Goal: Use online tool/utility: Use online tool/utility

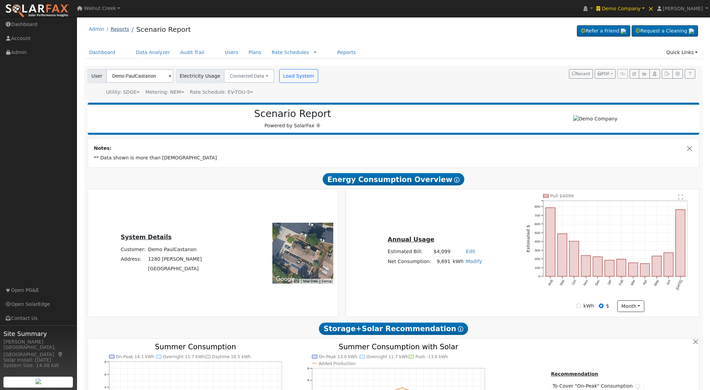
click at [118, 28] on link "Reports" at bounding box center [120, 28] width 18 height 5
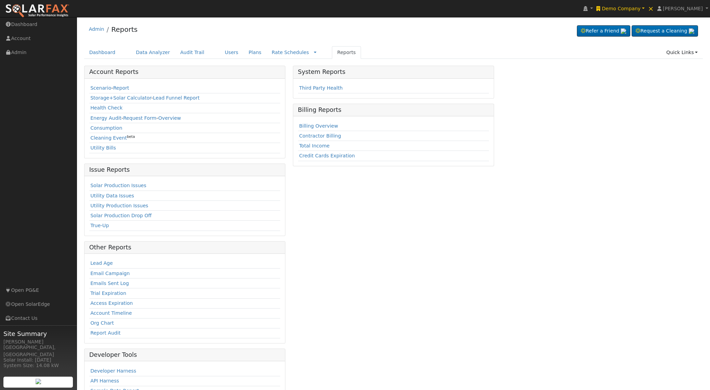
scroll to position [30, 0]
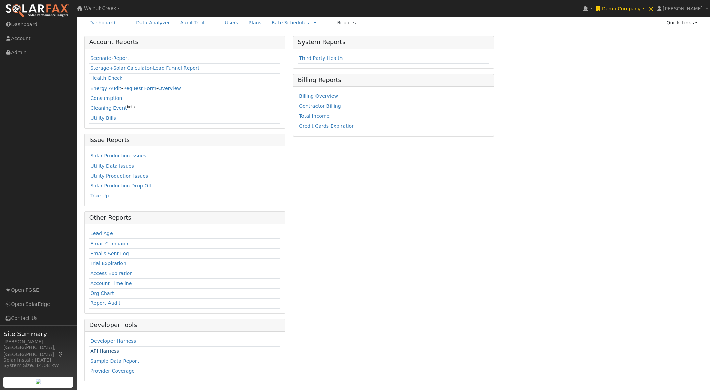
click at [92, 351] on link "API Harness" at bounding box center [104, 350] width 29 height 5
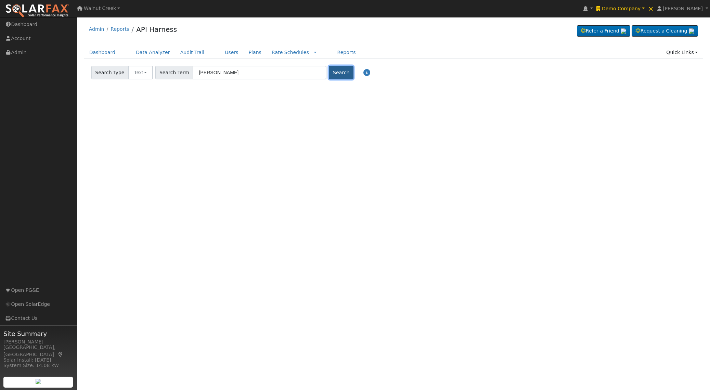
click at [333, 75] on button "Search" at bounding box center [341, 73] width 24 height 14
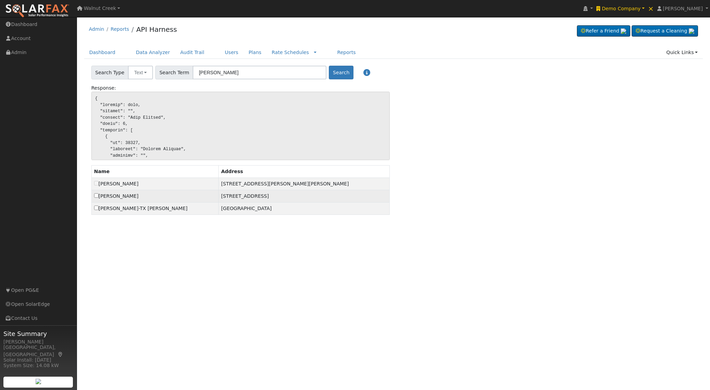
click at [93, 200] on td "[PERSON_NAME]" at bounding box center [154, 196] width 127 height 12
click at [96, 195] on input "checkbox" at bounding box center [96, 195] width 4 height 4
checkbox input "true"
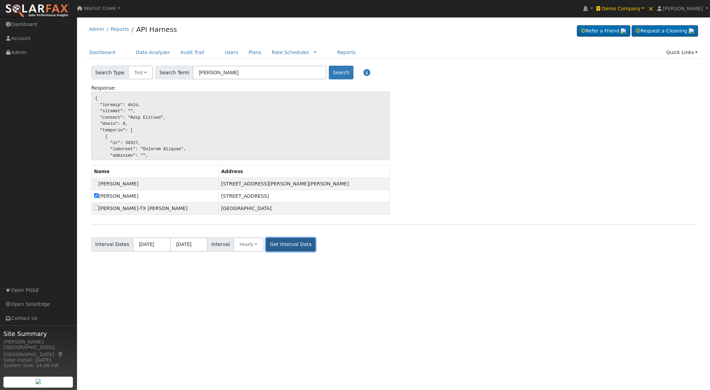
click at [284, 246] on button "Get Interval Data" at bounding box center [291, 245] width 50 height 14
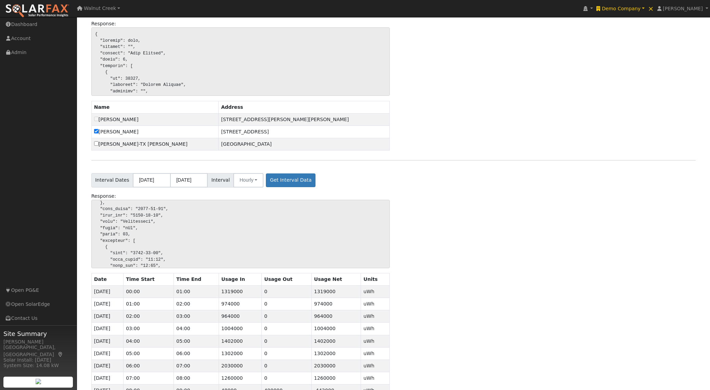
scroll to position [85, 0]
click at [119, 242] on pre at bounding box center [240, 234] width 299 height 68
click at [119, 241] on pre at bounding box center [240, 234] width 299 height 68
drag, startPoint x: 116, startPoint y: 229, endPoint x: 124, endPoint y: 229, distance: 8.2
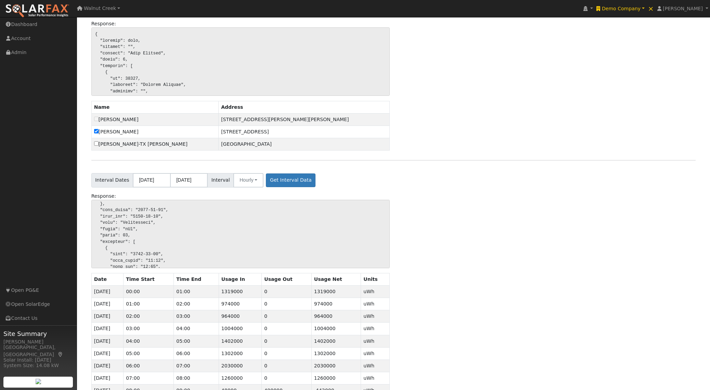
click at [120, 229] on pre at bounding box center [240, 234] width 299 height 68
click at [142, 230] on pre at bounding box center [240, 233] width 299 height 68
click at [114, 230] on pre at bounding box center [240, 233] width 299 height 68
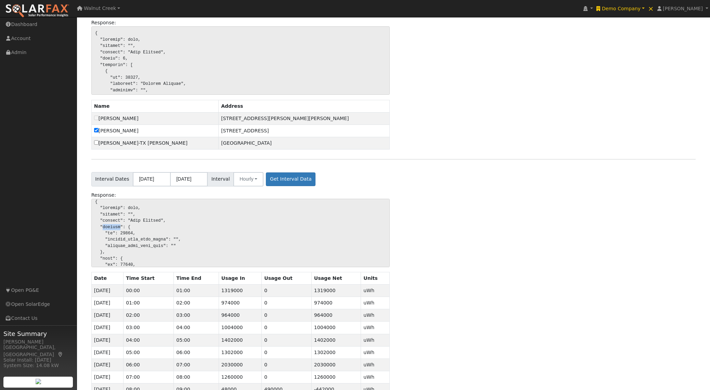
scroll to position [2, 0]
click at [111, 227] on pre at bounding box center [240, 233] width 299 height 68
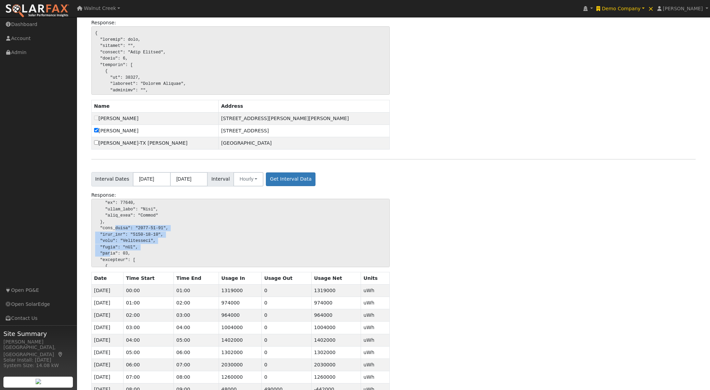
drag, startPoint x: 115, startPoint y: 228, endPoint x: 110, endPoint y: 254, distance: 26.1
click at [110, 254] on pre at bounding box center [240, 233] width 299 height 68
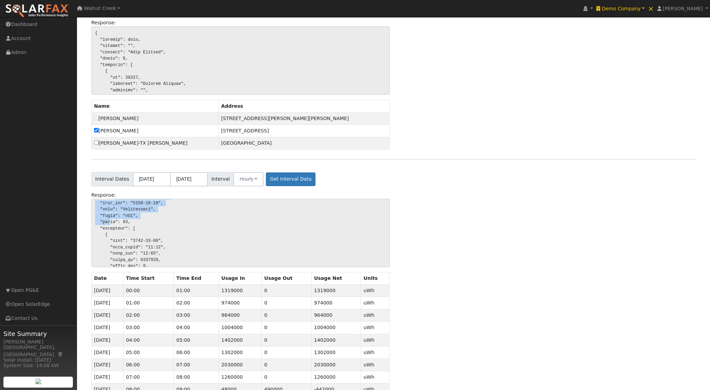
scroll to position [87, 0]
click at [144, 241] on pre at bounding box center [240, 233] width 299 height 68
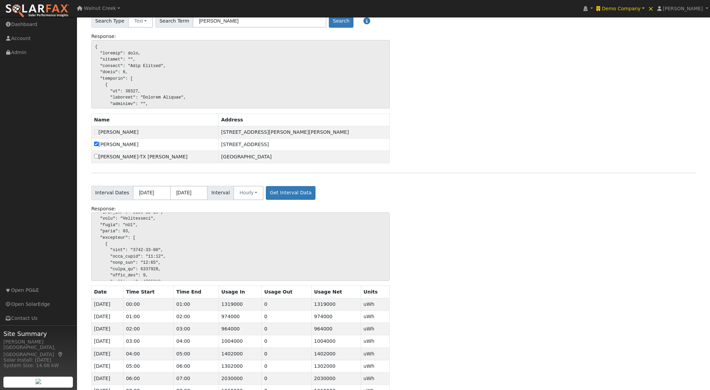
scroll to position [120, 0]
click at [123, 238] on pre at bounding box center [240, 247] width 299 height 68
click at [120, 245] on pre at bounding box center [240, 247] width 299 height 68
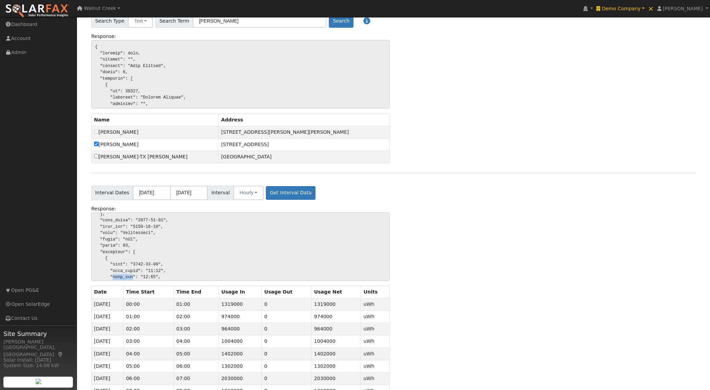
scroll to position [84, 0]
drag, startPoint x: 118, startPoint y: 228, endPoint x: 117, endPoint y: 250, distance: 22.3
click at [117, 250] on pre at bounding box center [240, 247] width 299 height 68
click at [124, 248] on pre at bounding box center [240, 247] width 299 height 68
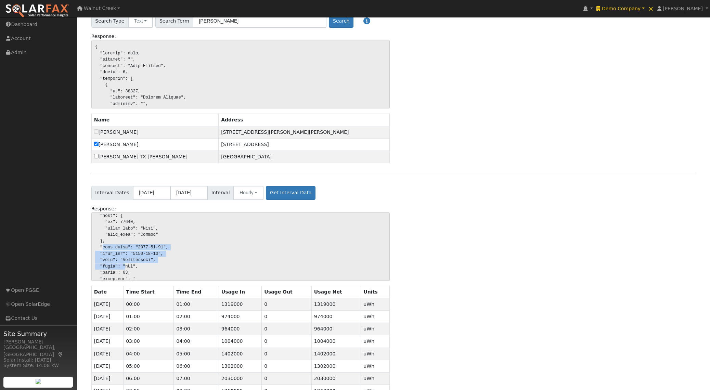
drag, startPoint x: 124, startPoint y: 248, endPoint x: 123, endPoint y: 265, distance: 17.2
click at [123, 265] on pre at bounding box center [240, 247] width 299 height 68
click at [120, 243] on pre at bounding box center [240, 247] width 299 height 68
drag, startPoint x: 121, startPoint y: 243, endPoint x: 119, endPoint y: 255, distance: 12.1
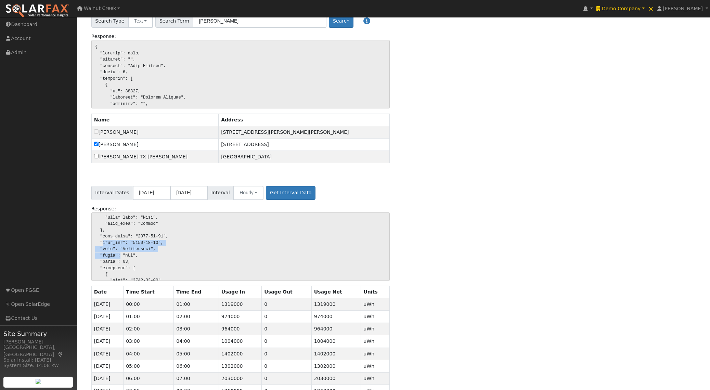
click at [119, 255] on pre at bounding box center [240, 247] width 299 height 68
click at [150, 227] on pre at bounding box center [240, 247] width 299 height 68
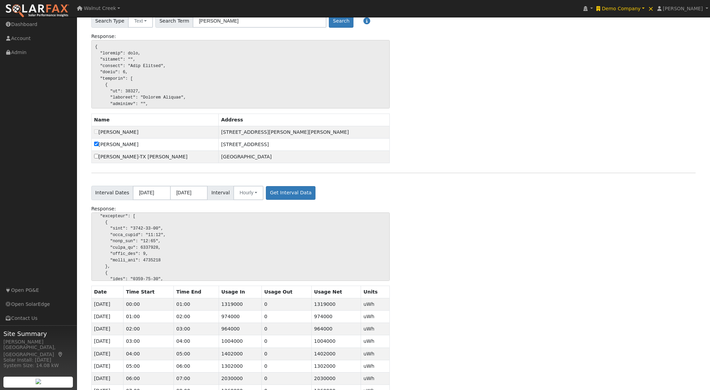
click at [126, 243] on pre at bounding box center [240, 247] width 299 height 68
click at [125, 243] on pre at bounding box center [240, 247] width 299 height 68
click at [115, 234] on pre at bounding box center [240, 247] width 299 height 68
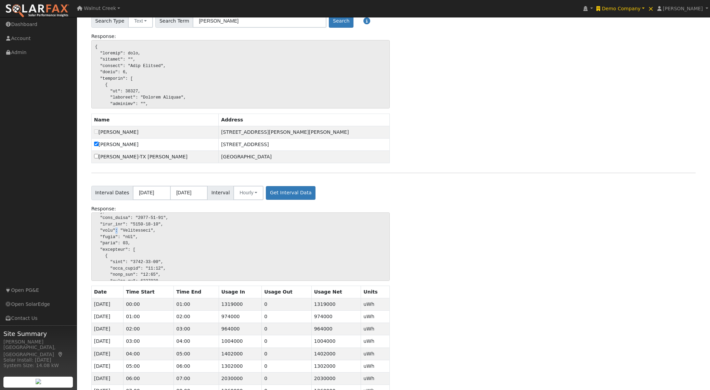
click at [115, 234] on pre at bounding box center [240, 247] width 299 height 68
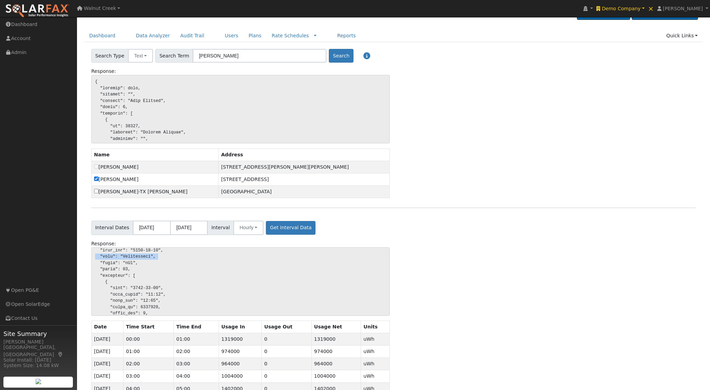
scroll to position [94, 0]
click at [125, 265] on pre at bounding box center [240, 281] width 299 height 68
click at [107, 266] on pre at bounding box center [240, 281] width 299 height 68
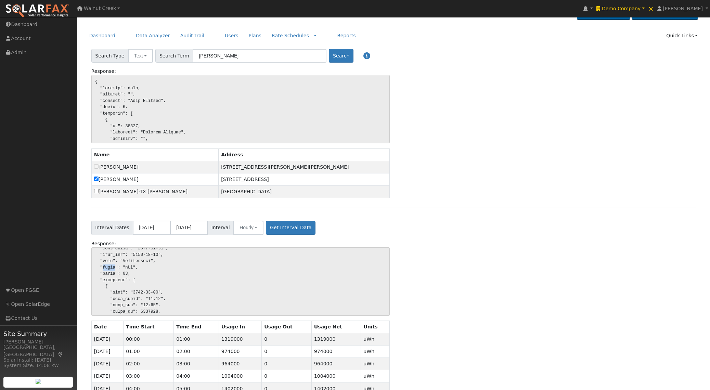
click at [107, 266] on pre at bounding box center [240, 281] width 299 height 68
click at [157, 256] on pre at bounding box center [240, 281] width 299 height 68
click at [146, 270] on pre at bounding box center [240, 281] width 299 height 68
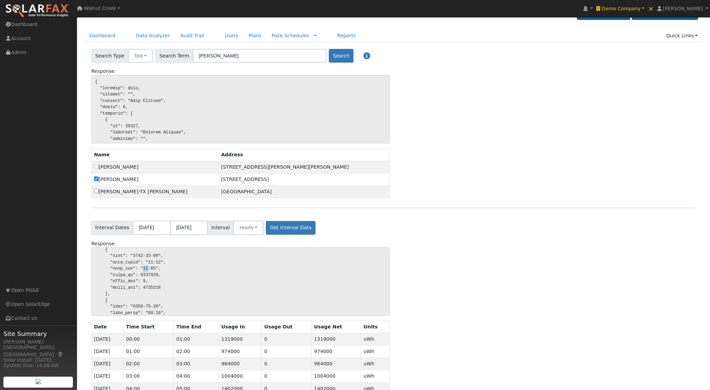
click at [146, 270] on pre at bounding box center [240, 281] width 299 height 68
click at [151, 263] on pre at bounding box center [240, 281] width 299 height 68
click at [149, 265] on pre at bounding box center [240, 281] width 299 height 68
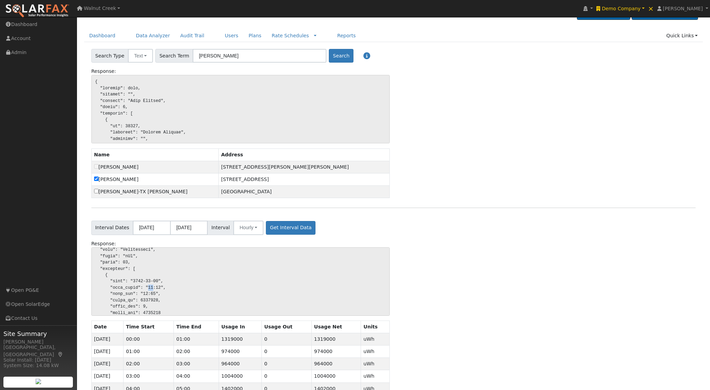
scroll to position [105, 0]
click at [146, 256] on pre at bounding box center [240, 281] width 299 height 68
click at [158, 261] on pre at bounding box center [240, 281] width 299 height 68
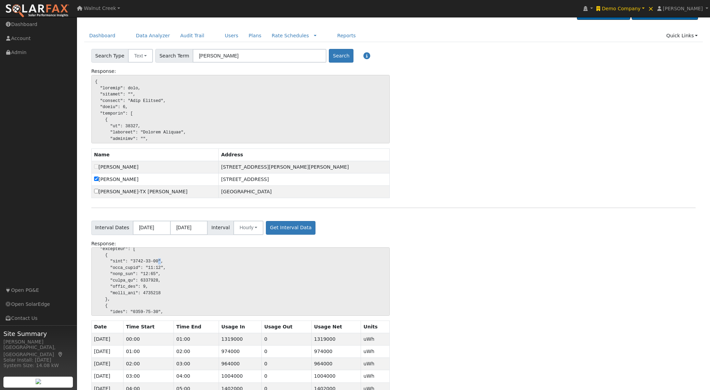
click at [158, 261] on pre at bounding box center [240, 281] width 299 height 68
click at [146, 275] on pre at bounding box center [240, 281] width 299 height 68
click at [148, 294] on pre at bounding box center [240, 281] width 299 height 68
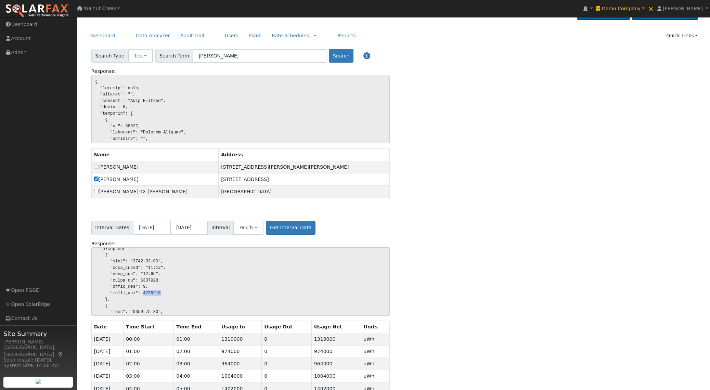
click at [148, 294] on pre at bounding box center [240, 281] width 299 height 68
click at [129, 299] on pre at bounding box center [240, 281] width 299 height 68
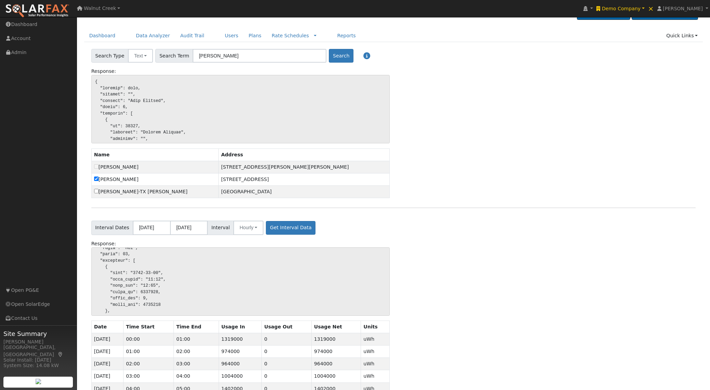
click at [152, 303] on pre at bounding box center [240, 281] width 299 height 68
click at [155, 292] on pre at bounding box center [240, 281] width 299 height 68
click at [144, 298] on pre at bounding box center [240, 281] width 299 height 68
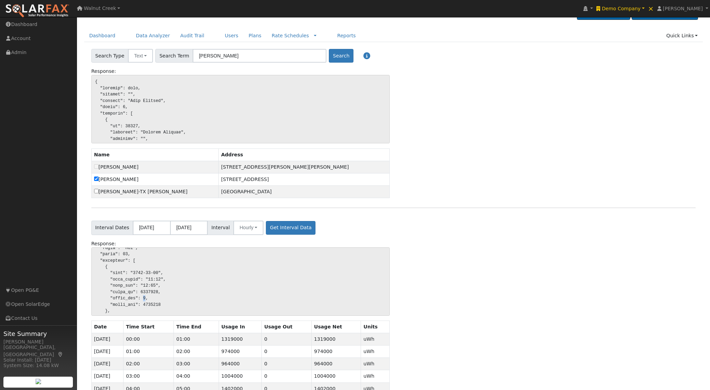
click at [144, 298] on pre at bounding box center [240, 281] width 299 height 68
click at [114, 268] on pre at bounding box center [240, 282] width 299 height 68
drag, startPoint x: 114, startPoint y: 268, endPoint x: 119, endPoint y: 269, distance: 5.0
click at [114, 268] on pre at bounding box center [240, 282] width 299 height 68
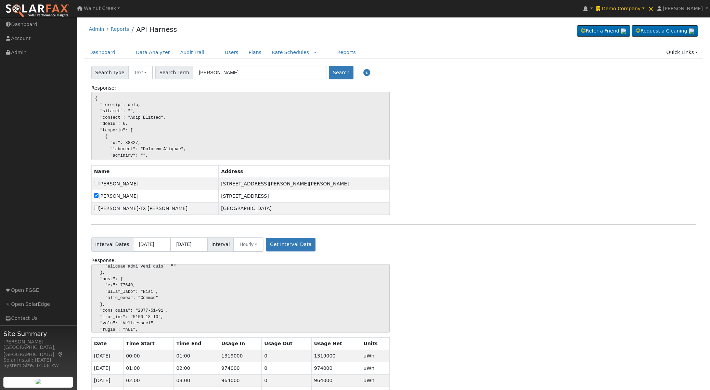
scroll to position [83, 0]
drag, startPoint x: 119, startPoint y: 277, endPoint x: 118, endPoint y: 305, distance: 28.1
click at [118, 305] on pre at bounding box center [240, 298] width 299 height 68
click at [110, 309] on pre at bounding box center [240, 298] width 299 height 68
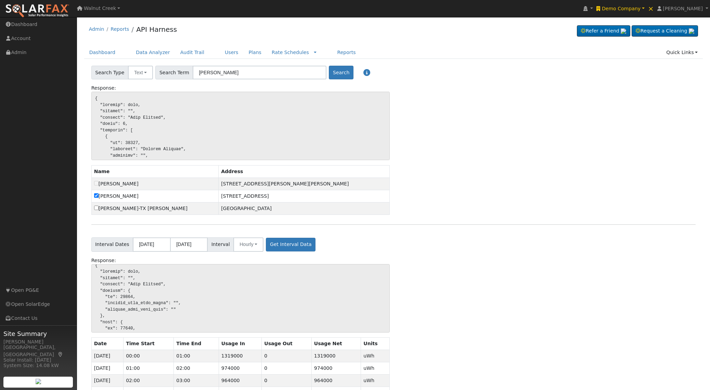
scroll to position [0, 0]
click at [109, 278] on pre at bounding box center [240, 298] width 299 height 68
click at [108, 278] on pre at bounding box center [240, 298] width 299 height 68
click at [119, 310] on pre at bounding box center [240, 298] width 299 height 68
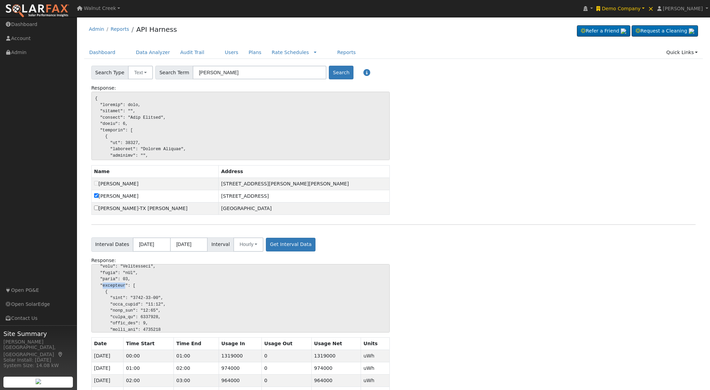
scroll to position [106, 0]
click at [116, 286] on pre at bounding box center [240, 298] width 299 height 68
click at [112, 284] on pre at bounding box center [240, 298] width 299 height 68
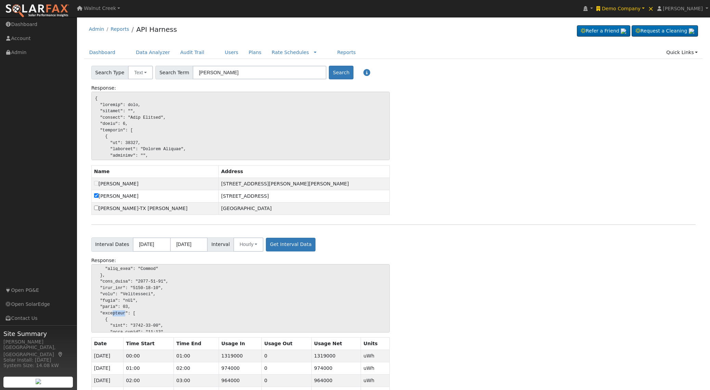
scroll to position [77, 0]
click at [110, 314] on pre at bounding box center [240, 298] width 299 height 68
click at [113, 314] on pre at bounding box center [240, 298] width 299 height 68
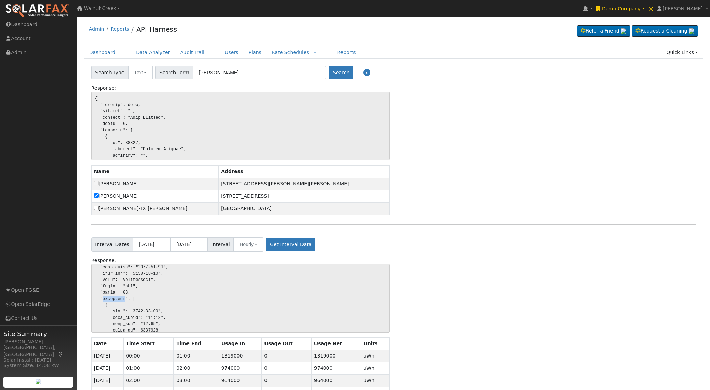
scroll to position [95, 0]
click at [117, 297] on pre at bounding box center [240, 298] width 299 height 68
click at [108, 295] on pre at bounding box center [240, 298] width 299 height 68
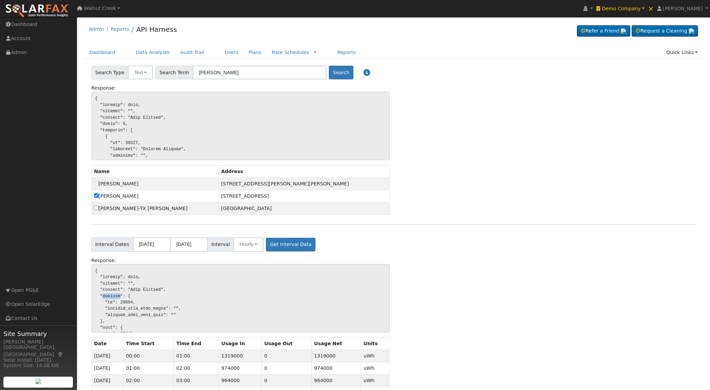
click at [108, 295] on pre at bounding box center [240, 298] width 299 height 68
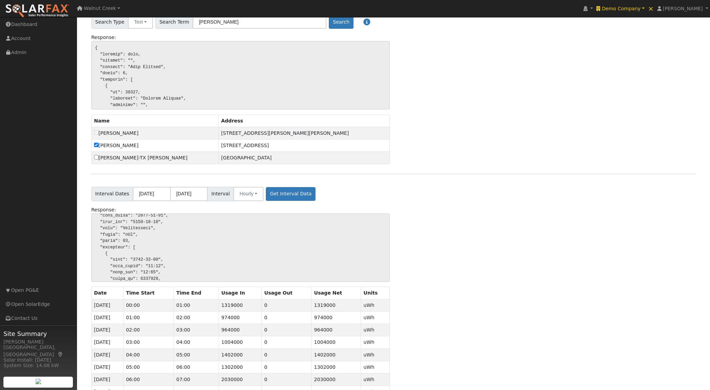
scroll to position [94, 0]
click at [125, 233] on pre at bounding box center [240, 248] width 299 height 68
click at [133, 227] on pre at bounding box center [240, 248] width 299 height 68
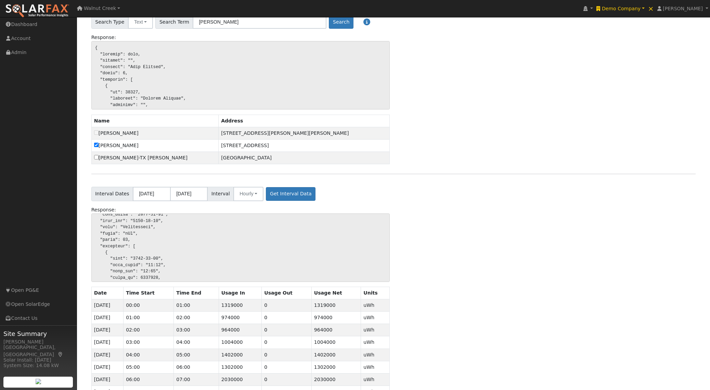
click at [115, 246] on pre at bounding box center [240, 248] width 299 height 68
click at [119, 257] on pre at bounding box center [240, 248] width 299 height 68
click at [142, 271] on pre at bounding box center [240, 248] width 299 height 68
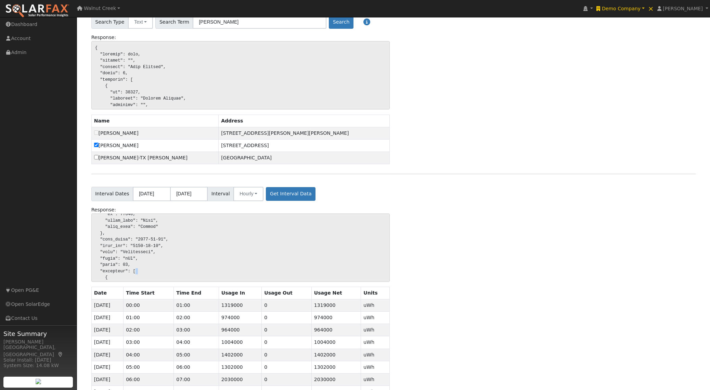
click at [142, 271] on pre at bounding box center [240, 248] width 299 height 68
click at [108, 272] on pre at bounding box center [240, 248] width 299 height 68
click at [112, 272] on pre at bounding box center [240, 248] width 299 height 68
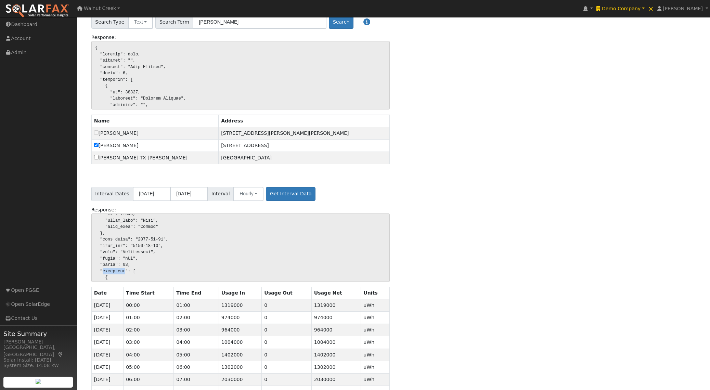
click at [111, 269] on pre at bounding box center [240, 248] width 299 height 68
click at [113, 274] on pre at bounding box center [240, 248] width 299 height 68
click at [113, 272] on pre at bounding box center [240, 248] width 299 height 68
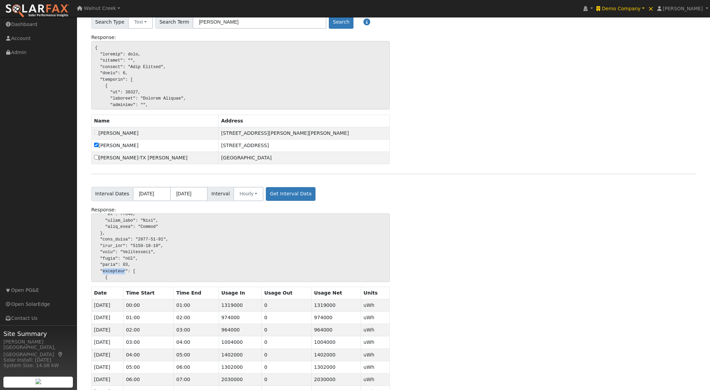
click at [113, 272] on pre at bounding box center [240, 248] width 299 height 68
click at [127, 261] on pre at bounding box center [240, 248] width 299 height 68
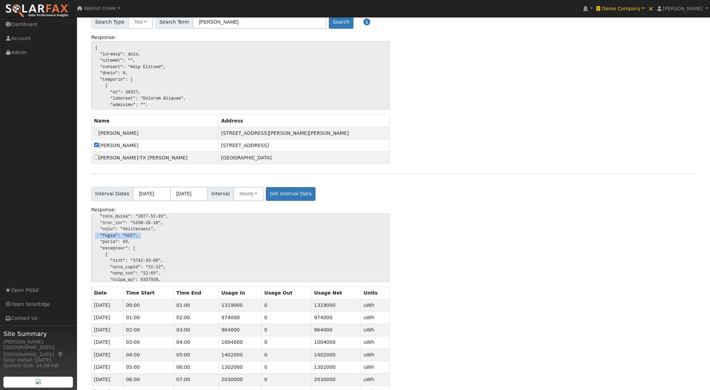
scroll to position [50, 0]
click at [113, 250] on pre at bounding box center [240, 248] width 299 height 68
drag, startPoint x: 117, startPoint y: 228, endPoint x: 115, endPoint y: 237, distance: 9.7
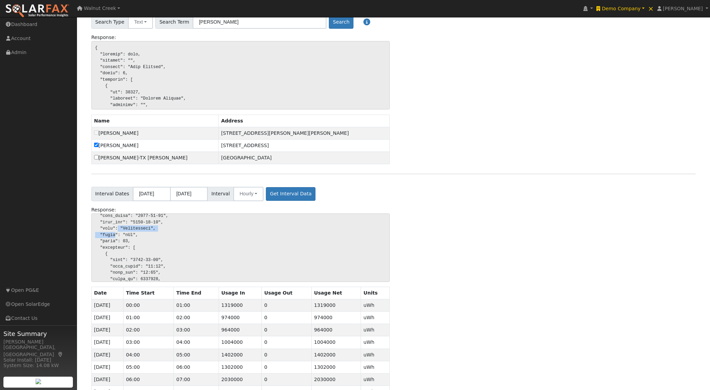
click at [115, 238] on pre at bounding box center [240, 248] width 299 height 68
click at [106, 253] on pre at bounding box center [240, 248] width 299 height 68
click at [115, 240] on pre at bounding box center [240, 248] width 299 height 68
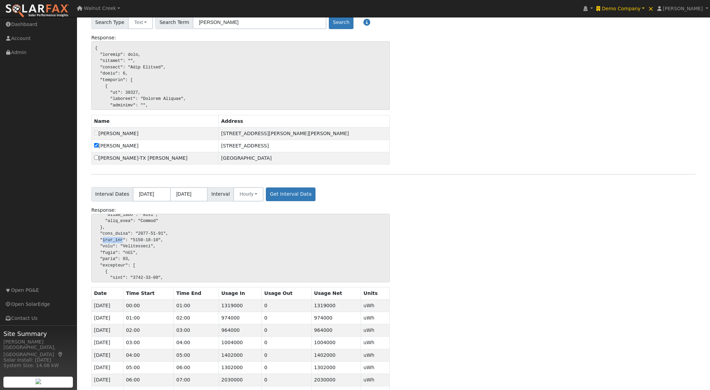
click at [115, 240] on pre at bounding box center [240, 248] width 299 height 68
drag, startPoint x: 134, startPoint y: 223, endPoint x: 132, endPoint y: 247, distance: 24.4
click at [132, 247] on pre at bounding box center [240, 248] width 299 height 68
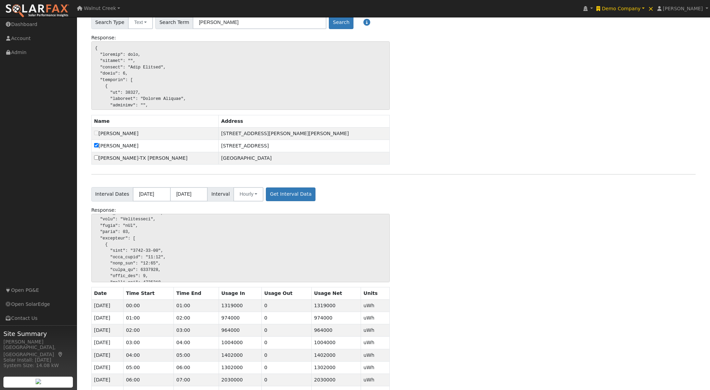
click at [114, 238] on pre at bounding box center [240, 248] width 299 height 68
click at [113, 238] on pre at bounding box center [240, 248] width 299 height 68
click at [141, 249] on pre at bounding box center [240, 248] width 299 height 68
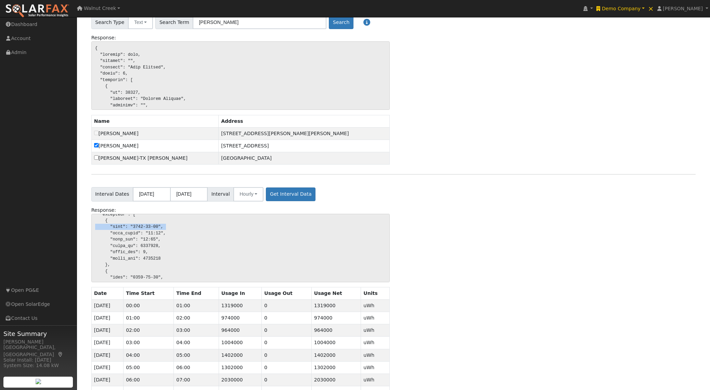
scroll to position [137, 0]
drag, startPoint x: 133, startPoint y: 242, endPoint x: 230, endPoint y: 273, distance: 101.3
click at [133, 251] on pre at bounding box center [240, 248] width 299 height 68
click at [125, 259] on pre at bounding box center [240, 248] width 299 height 68
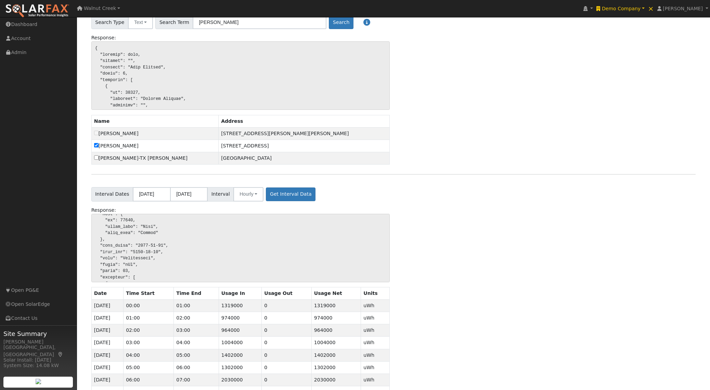
click at [125, 259] on pre at bounding box center [240, 248] width 299 height 68
click at [124, 235] on pre at bounding box center [240, 248] width 299 height 68
click at [120, 243] on pre at bounding box center [240, 248] width 299 height 68
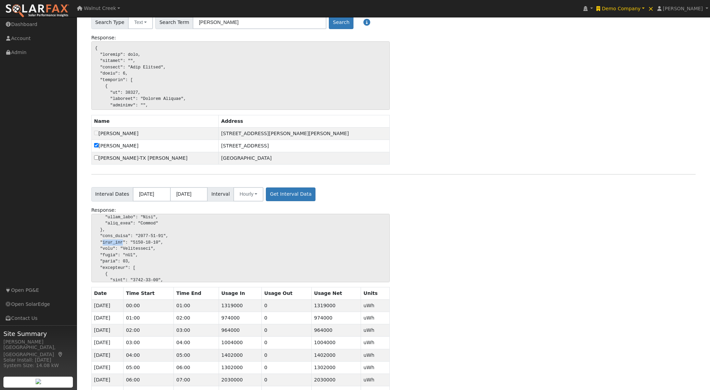
click at [120, 243] on pre at bounding box center [240, 248] width 299 height 68
click at [118, 236] on pre at bounding box center [240, 248] width 299 height 68
drag, startPoint x: 118, startPoint y: 236, endPoint x: 118, endPoint y: 250, distance: 13.7
click at [118, 249] on pre at bounding box center [240, 248] width 299 height 68
click at [112, 267] on pre at bounding box center [240, 248] width 299 height 68
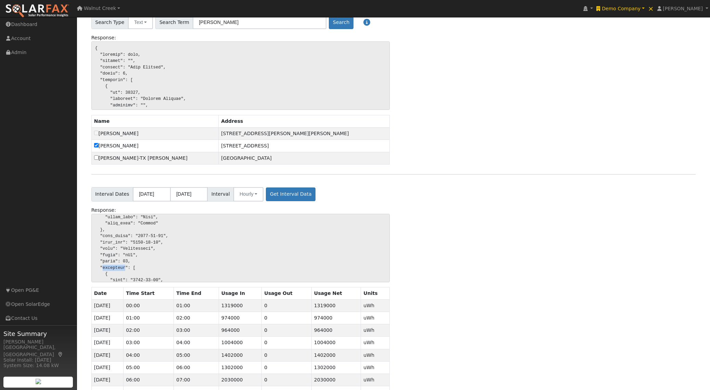
click at [112, 267] on pre at bounding box center [240, 248] width 299 height 68
click at [115, 235] on pre at bounding box center [240, 248] width 299 height 68
drag, startPoint x: 115, startPoint y: 235, endPoint x: 115, endPoint y: 243, distance: 7.9
click at [115, 243] on pre at bounding box center [240, 248] width 299 height 68
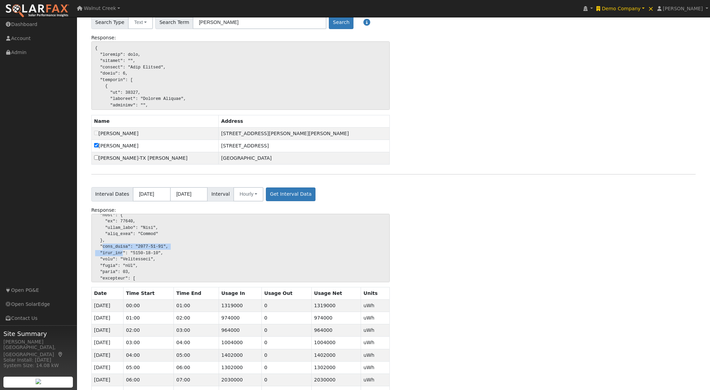
scroll to position [63, 0]
click at [106, 254] on pre at bounding box center [240, 248] width 299 height 68
click at [128, 258] on pre at bounding box center [240, 248] width 299 height 68
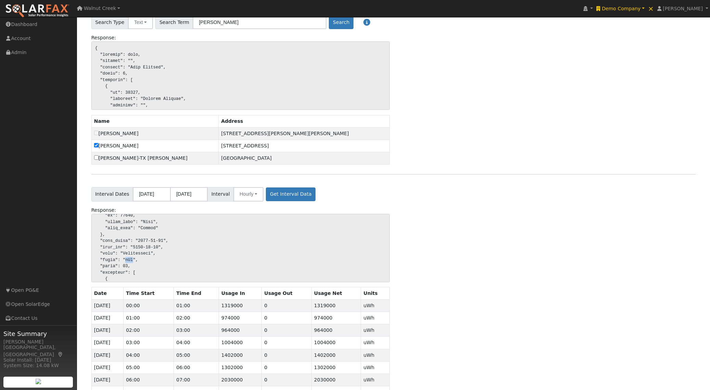
click at [128, 258] on pre at bounding box center [240, 248] width 299 height 68
click at [236, 305] on td "1319000" at bounding box center [240, 305] width 43 height 12
click at [104, 259] on pre at bounding box center [240, 248] width 299 height 68
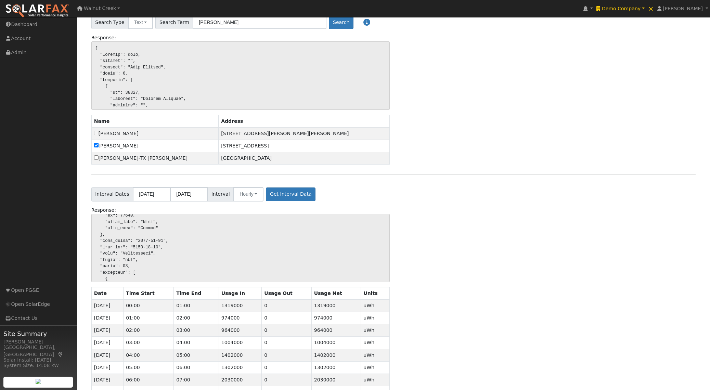
click at [130, 261] on pre at bounding box center [240, 248] width 299 height 68
click at [105, 274] on pre at bounding box center [240, 248] width 299 height 68
click at [115, 263] on pre at bounding box center [240, 248] width 299 height 68
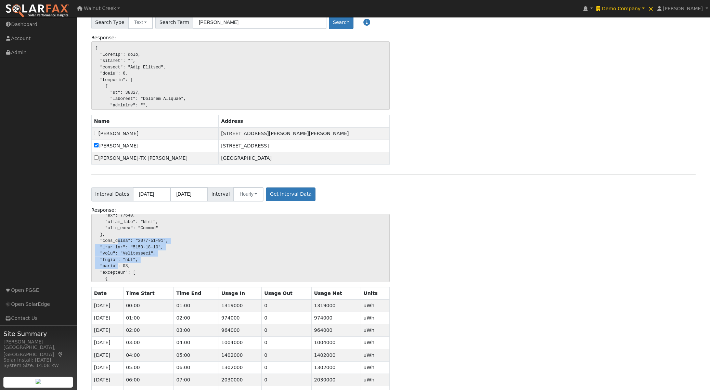
drag, startPoint x: 118, startPoint y: 239, endPoint x: 118, endPoint y: 267, distance: 28.1
click at [117, 267] on pre at bounding box center [240, 248] width 299 height 68
